Goal: Register for event/course

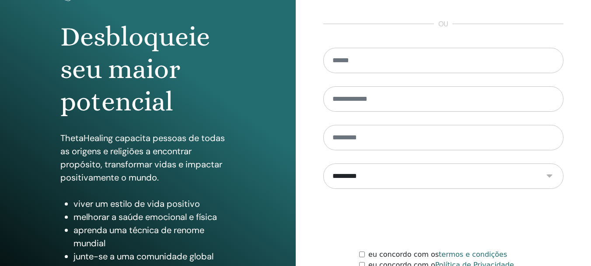
scroll to position [154, 0]
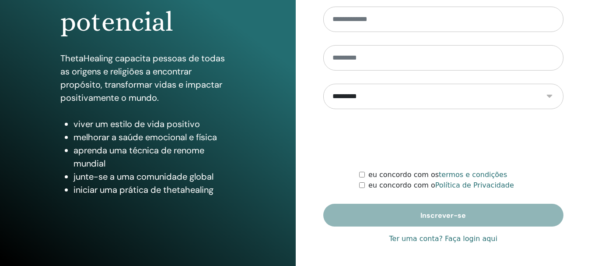
click at [443, 240] on font "Ter uma conta? Faça login aqui" at bounding box center [443, 238] width 108 height 8
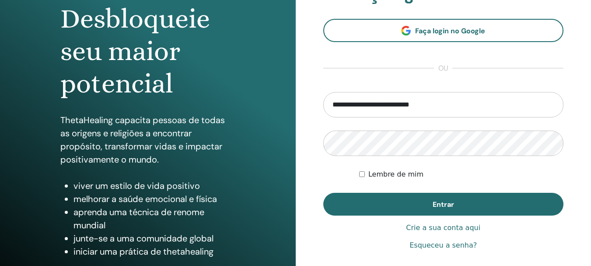
scroll to position [101, 0]
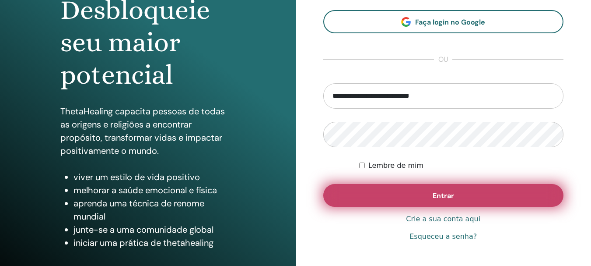
click at [477, 201] on button "Entrar" at bounding box center [443, 195] width 241 height 23
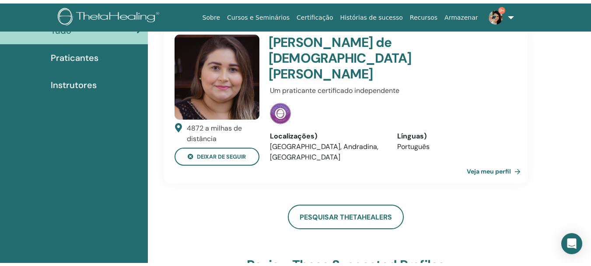
scroll to position [6, 0]
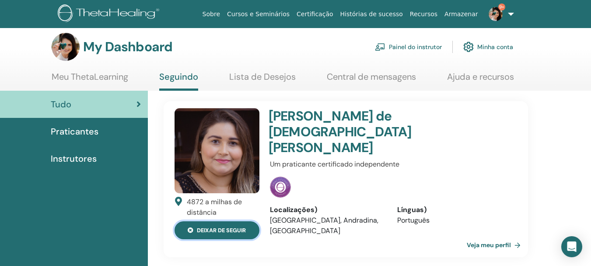
click at [219, 230] on button "deixar de seguir" at bounding box center [217, 230] width 85 height 18
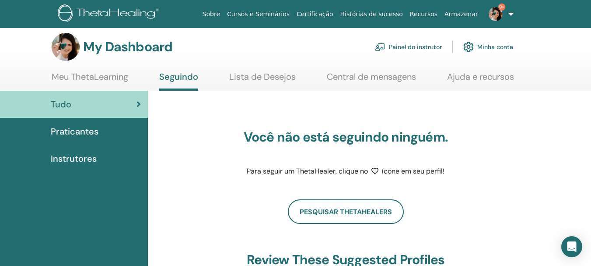
click at [415, 46] on link "Painel do instrutor" at bounding box center [408, 46] width 67 height 19
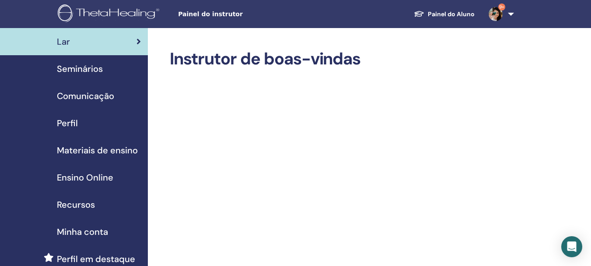
click at [98, 71] on span "Seminários" at bounding box center [80, 68] width 46 height 13
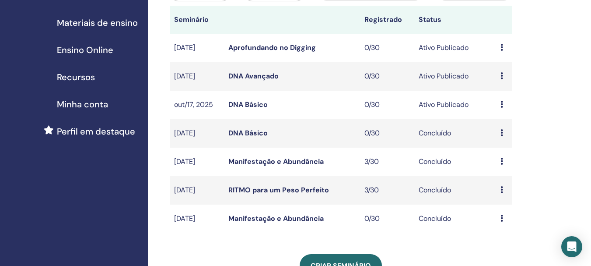
scroll to position [143, 0]
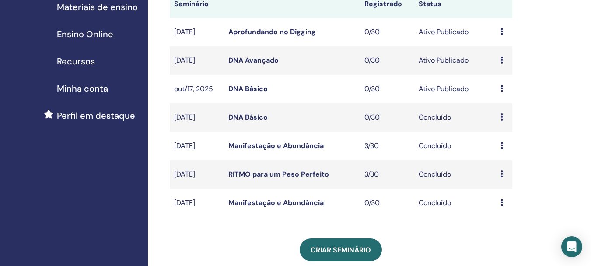
click at [502, 114] on icon at bounding box center [501, 116] width 3 height 7
click at [544, 98] on div "Meus Seminários Você pode personalizar o filtro para explorar os próximos semin…" at bounding box center [369, 170] width 443 height 570
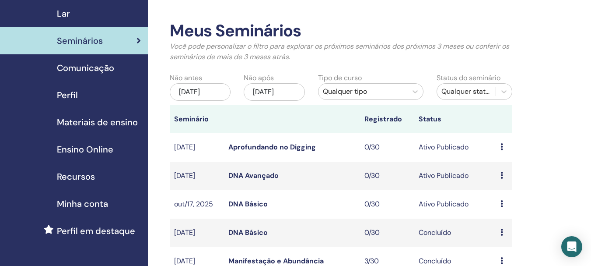
scroll to position [27, 0]
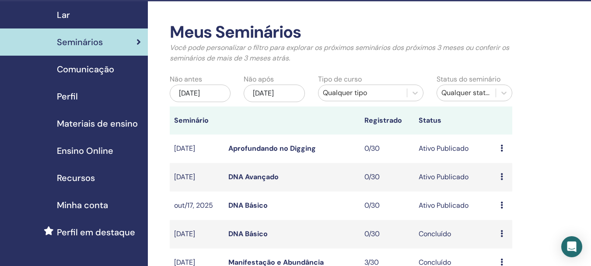
click at [246, 207] on link "DNA Básico" at bounding box center [247, 204] width 39 height 9
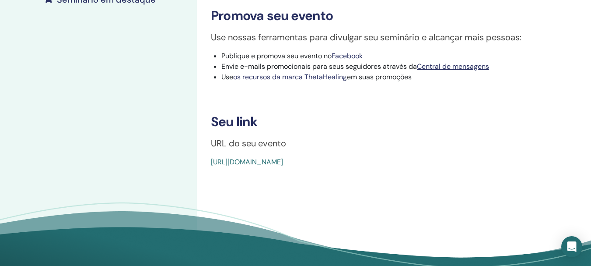
scroll to position [265, 0]
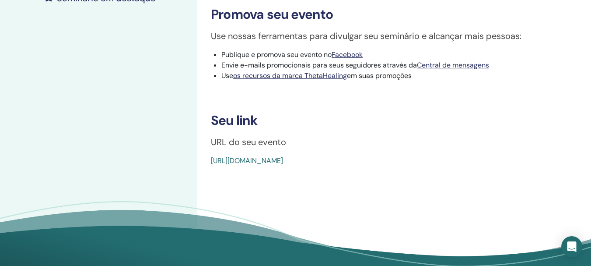
click at [283, 165] on font "[URL][DOMAIN_NAME]" at bounding box center [247, 160] width 72 height 9
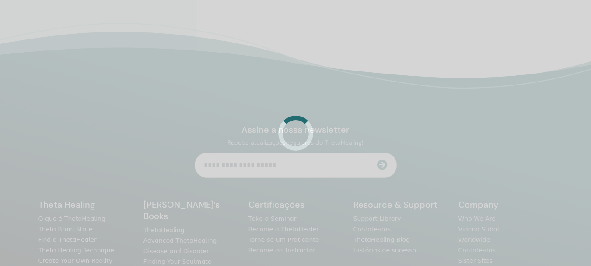
scroll to position [208, 0]
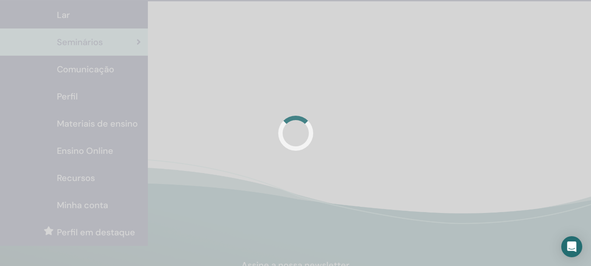
scroll to position [27, 0]
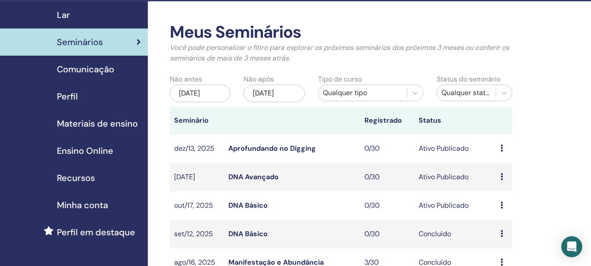
click at [263, 176] on link "DNA Avançado" at bounding box center [253, 176] width 50 height 9
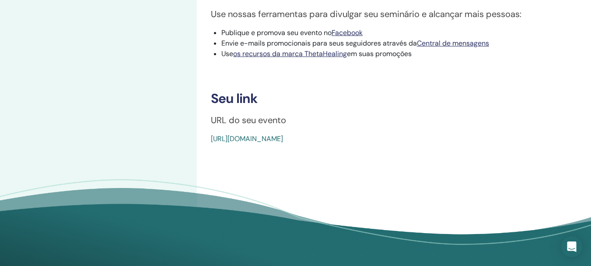
scroll to position [294, 0]
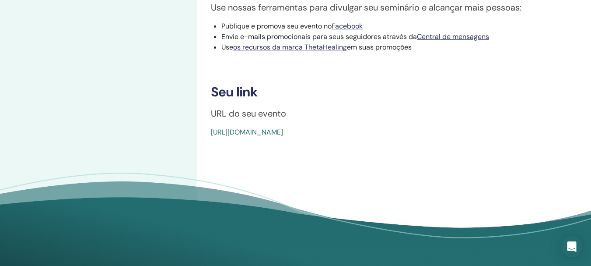
click at [283, 136] on font "[URL][DOMAIN_NAME]" at bounding box center [247, 131] width 72 height 9
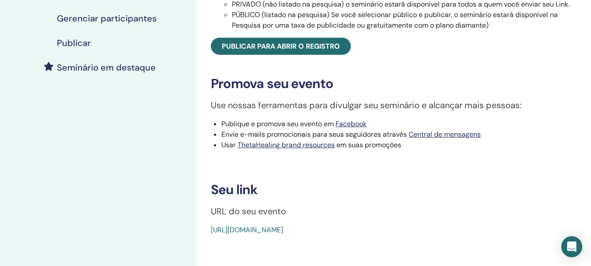
scroll to position [208, 0]
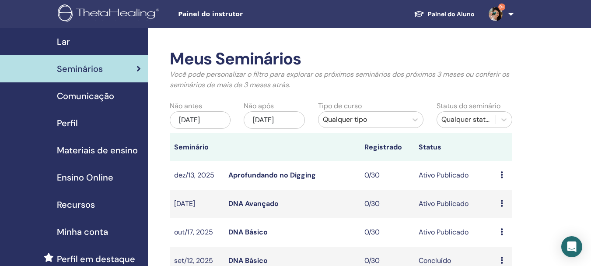
scroll to position [27, 0]
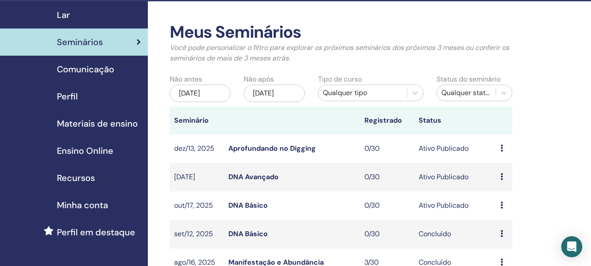
click at [279, 144] on link "Aprofundando no Digging" at bounding box center [271, 147] width 87 height 9
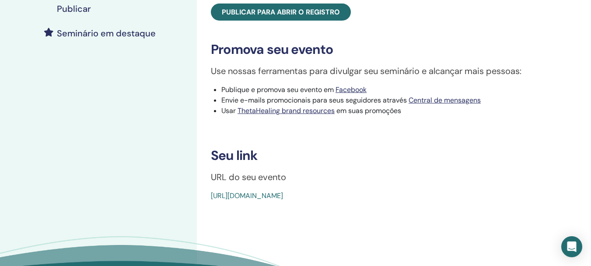
scroll to position [245, 0]
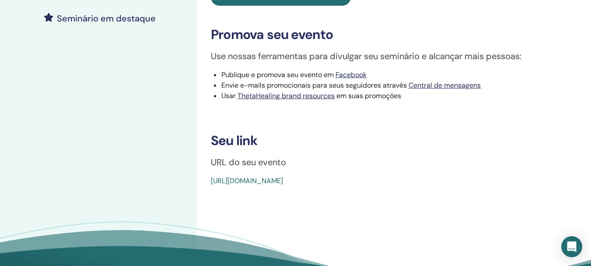
click at [283, 185] on link "https://www.thetahealing.com/seminar-371228-details.html" at bounding box center [247, 180] width 72 height 9
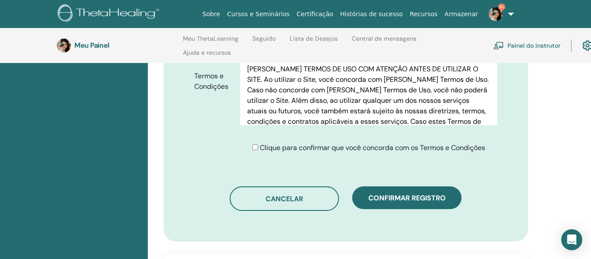
scroll to position [487, 0]
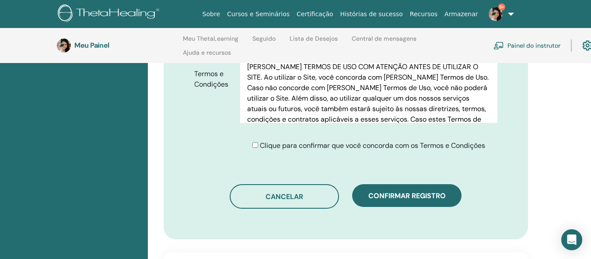
scroll to position [487, 0]
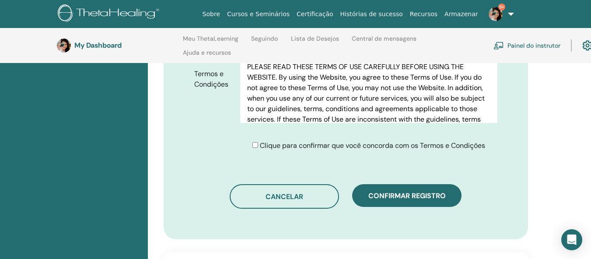
click at [256, 140] on div "Clique para confirmar que você concorda com os Termos e Condições" at bounding box center [368, 145] width 233 height 10
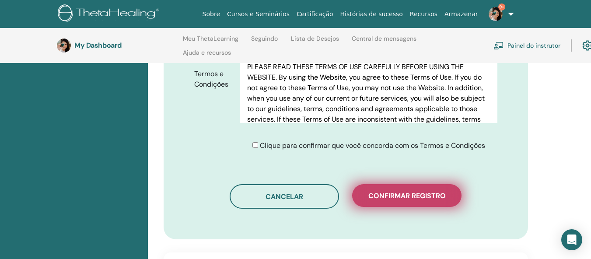
click at [420, 187] on button "Confirmar registro" at bounding box center [406, 195] width 109 height 23
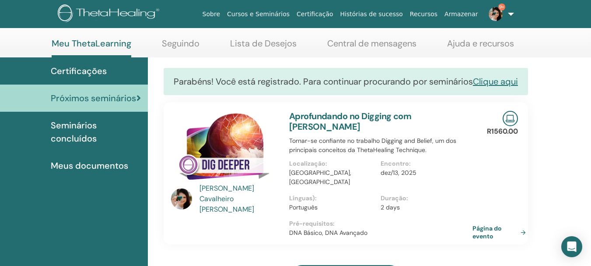
scroll to position [42, 0]
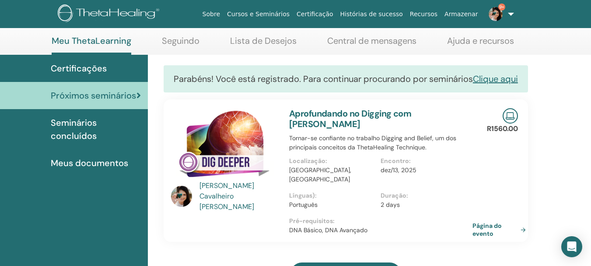
click at [511, 15] on link "9+" at bounding box center [500, 14] width 36 height 28
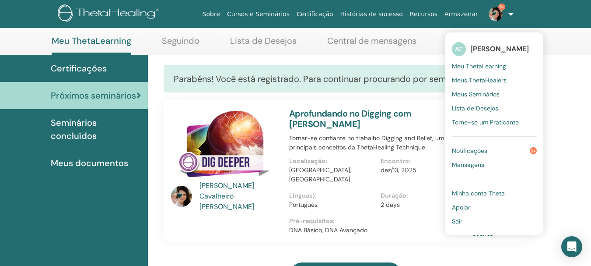
click at [483, 191] on span "Minha conta Theta" at bounding box center [478, 193] width 53 height 8
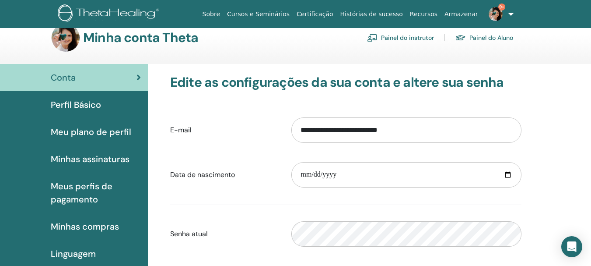
scroll to position [13, 0]
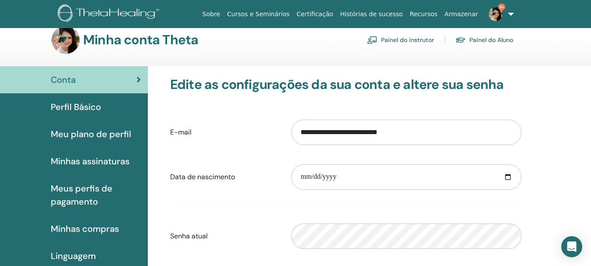
click at [88, 104] on font "Perfil Básico" at bounding box center [76, 106] width 50 height 11
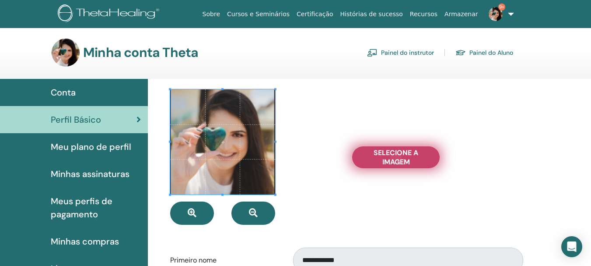
click at [378, 160] on span "Selecione a imagem" at bounding box center [396, 157] width 66 height 18
click at [390, 160] on input "Selecione a imagem" at bounding box center [395, 157] width 11 height 6
type input "**********"
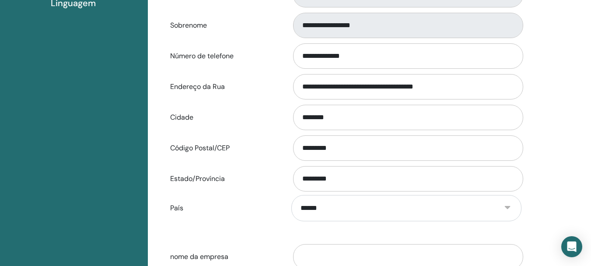
scroll to position [286, 0]
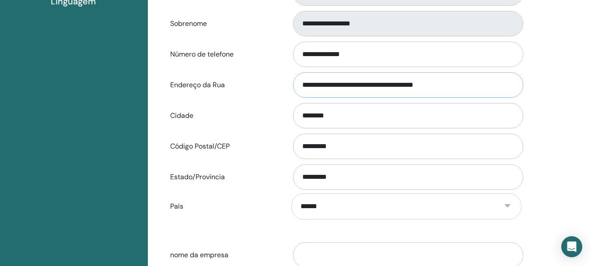
drag, startPoint x: 303, startPoint y: 84, endPoint x: 329, endPoint y: 87, distance: 25.5
click at [329, 87] on input "**********" at bounding box center [408, 84] width 230 height 25
drag, startPoint x: 415, startPoint y: 84, endPoint x: 472, endPoint y: 82, distance: 56.9
click at [472, 82] on input "**********" at bounding box center [408, 84] width 230 height 25
type input "**********"
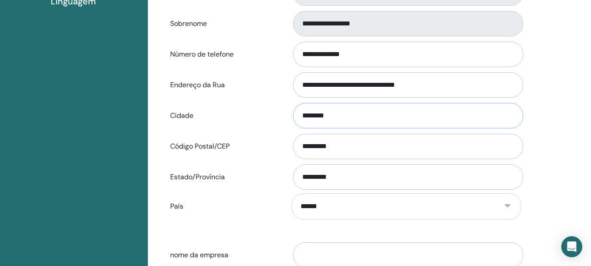
drag, startPoint x: 304, startPoint y: 115, endPoint x: 332, endPoint y: 117, distance: 28.1
click at [332, 117] on input "********" at bounding box center [408, 115] width 230 height 25
type input "*******"
drag, startPoint x: 304, startPoint y: 149, endPoint x: 353, endPoint y: 146, distance: 49.1
click at [353, 146] on input "*********" at bounding box center [408, 145] width 230 height 25
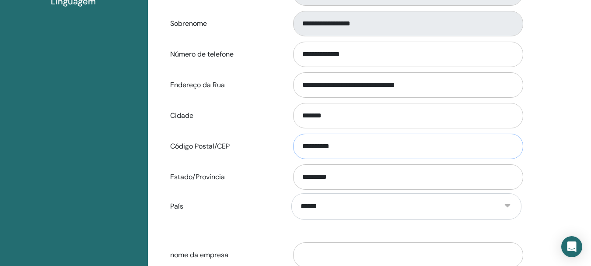
type input "**********"
click at [433, 87] on input "**********" at bounding box center [408, 84] width 230 height 25
click at [472, 83] on input "**********" at bounding box center [408, 84] width 230 height 25
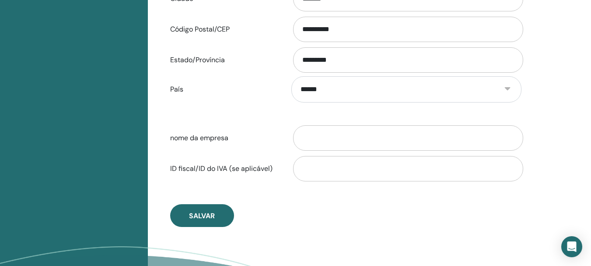
scroll to position [418, 0]
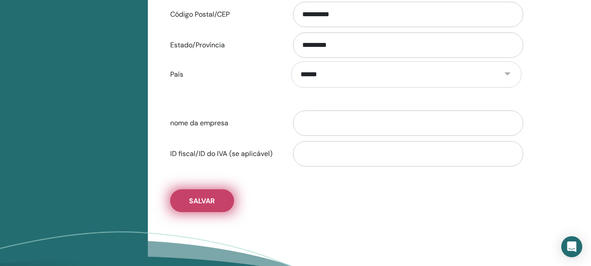
type input "**********"
click at [210, 198] on span "Salvar" at bounding box center [202, 200] width 26 height 9
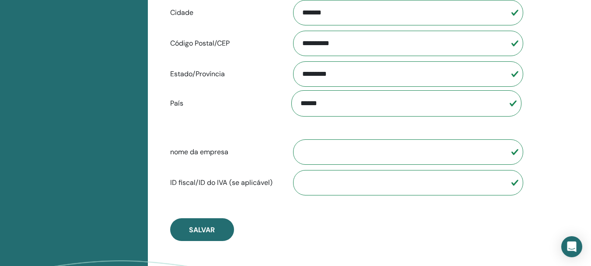
scroll to position [412, 0]
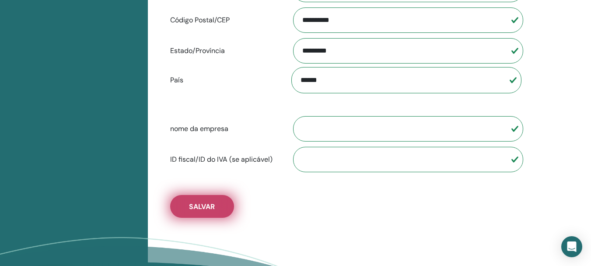
click at [214, 199] on button "Salvar" at bounding box center [202, 206] width 64 height 23
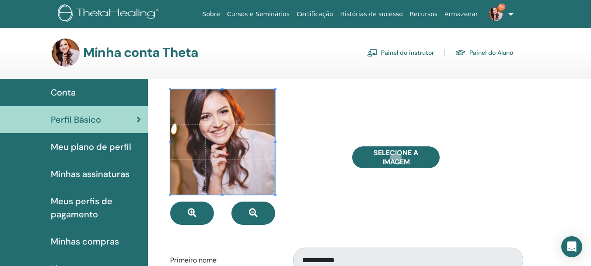
click at [420, 51] on link "Painel do instrutor" at bounding box center [400, 52] width 67 height 14
